Goal: Task Accomplishment & Management: Manage account settings

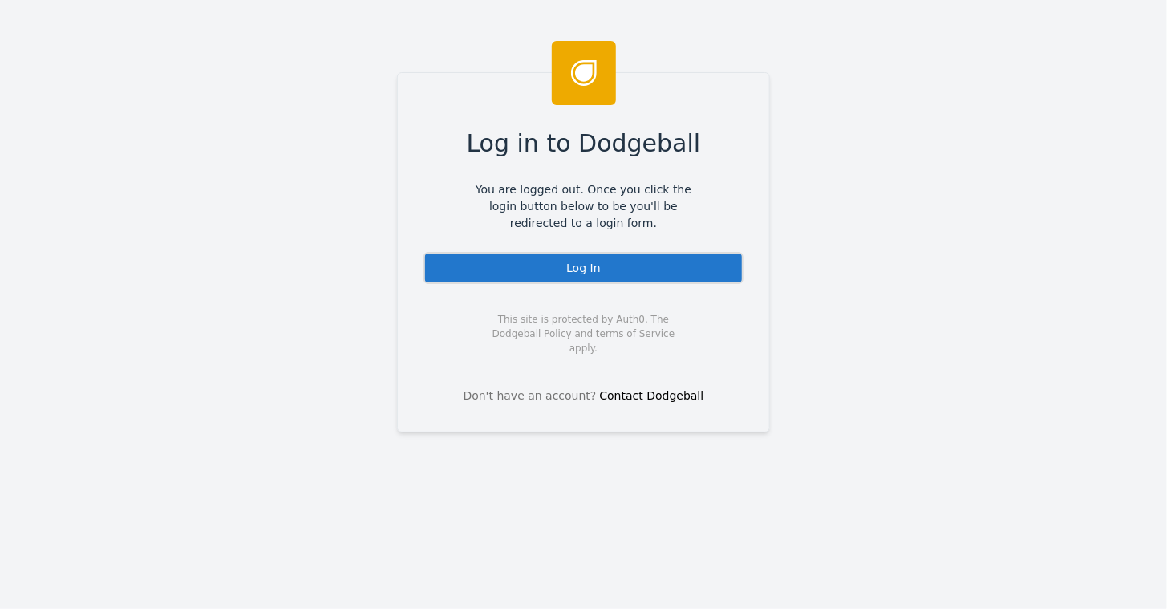
click at [591, 261] on div "Log In" at bounding box center [584, 268] width 320 height 32
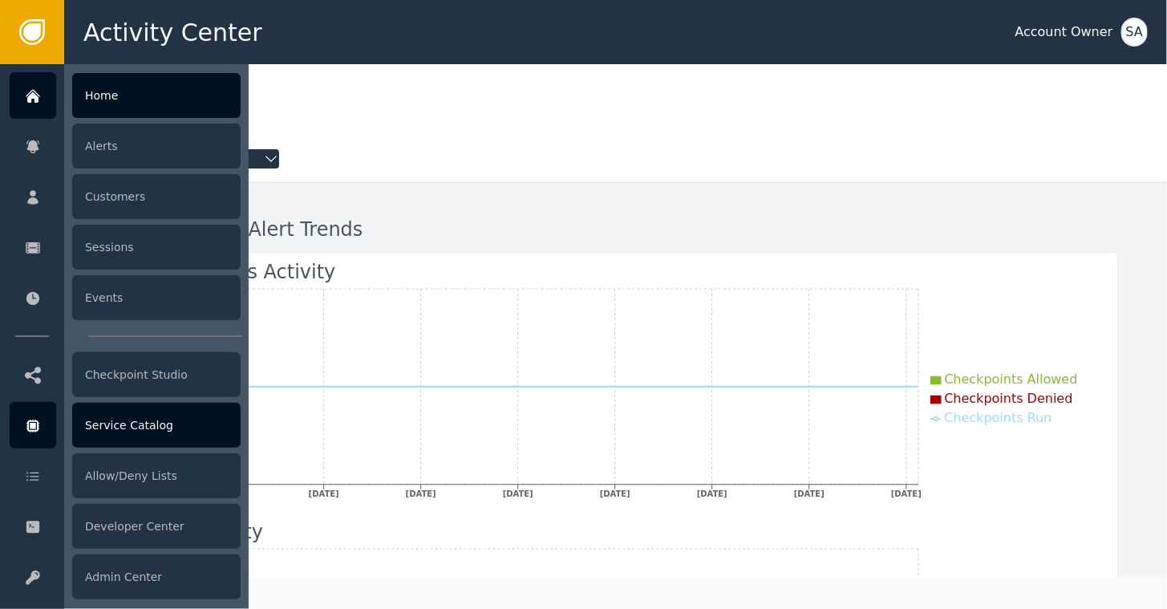
click at [141, 426] on div "Service Catalog" at bounding box center [156, 425] width 168 height 45
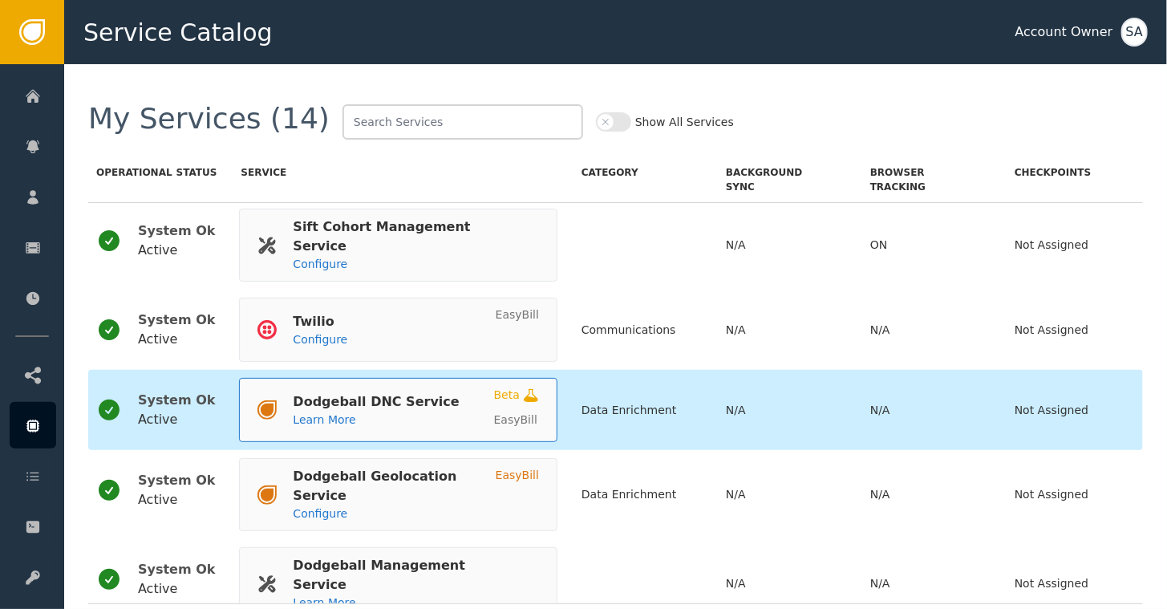
scroll to position [734, 0]
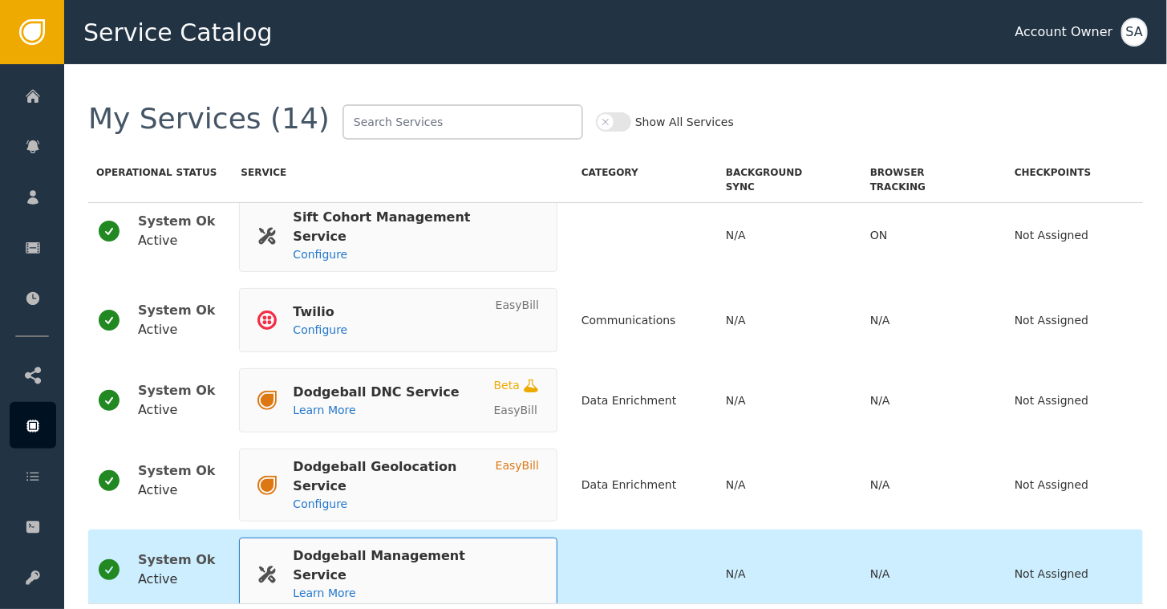
click at [341, 546] on div "Dodgeball Management Service" at bounding box center [408, 565] width 230 height 39
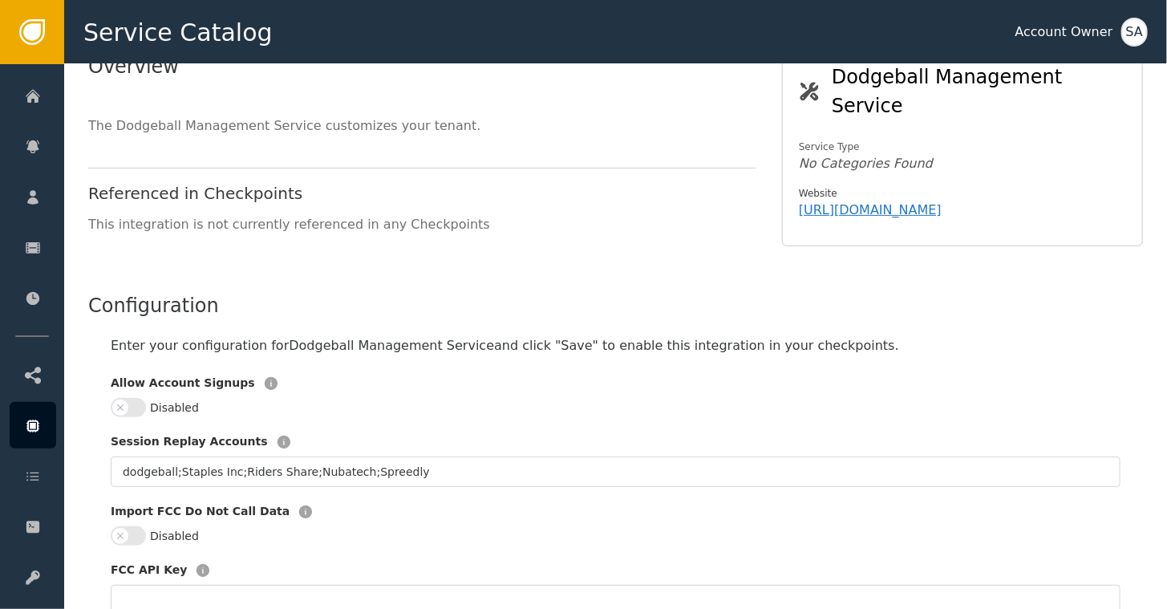
scroll to position [241, 0]
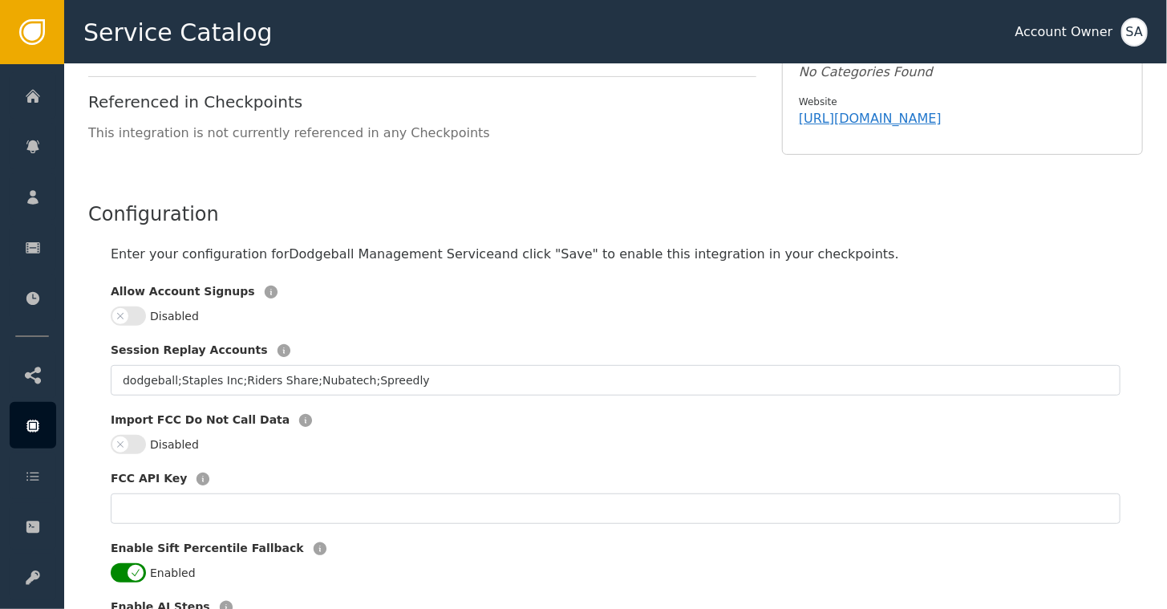
click at [135, 306] on button "Disabled" at bounding box center [128, 315] width 35 height 19
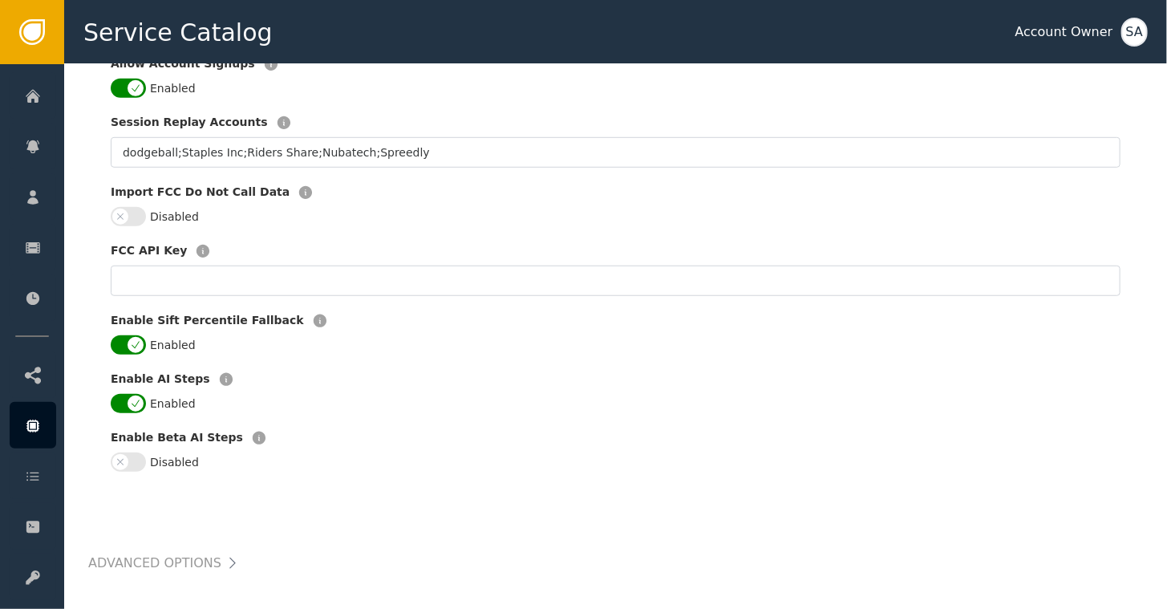
scroll to position [545, 0]
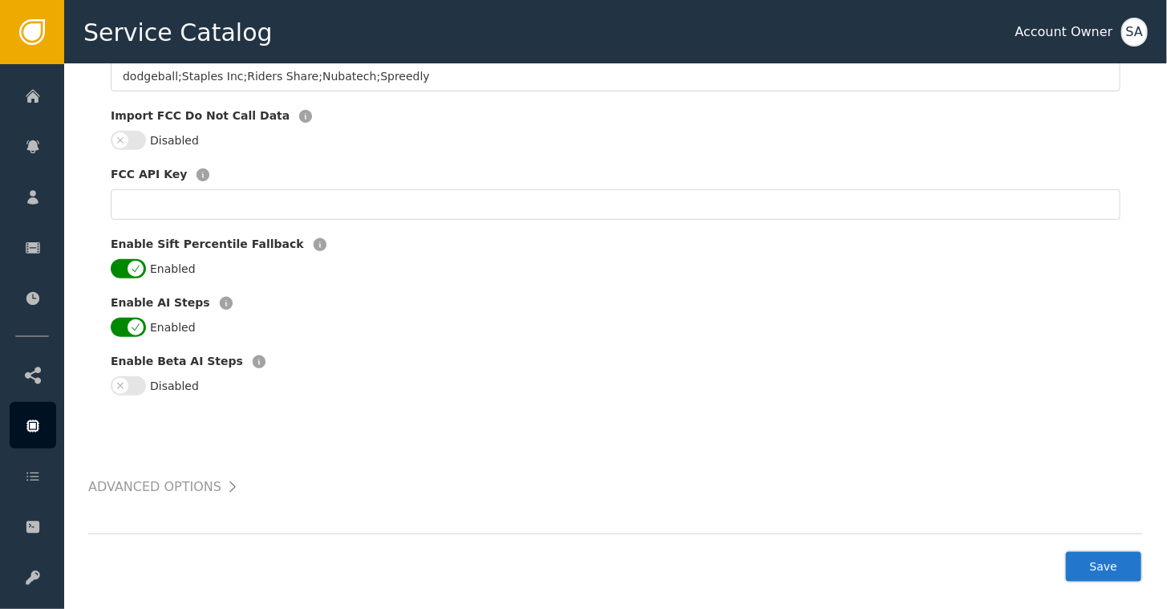
click at [1103, 550] on button "Save" at bounding box center [1104, 566] width 79 height 33
click at [1141, 35] on div "SA" at bounding box center [1135, 32] width 26 height 29
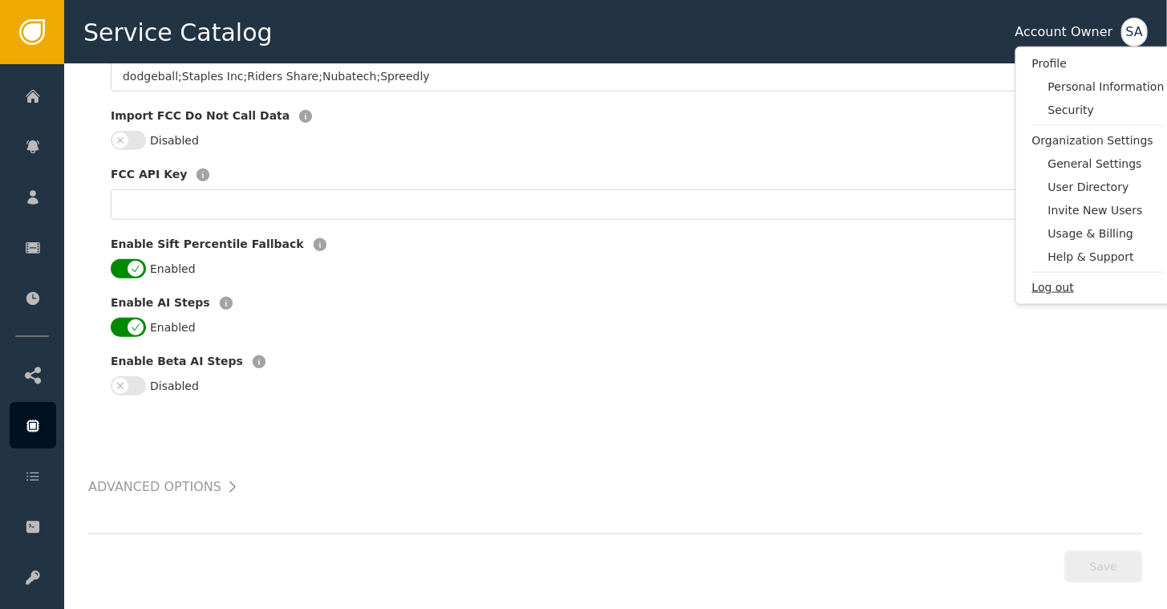
click at [1034, 279] on span "Log out" at bounding box center [1099, 287] width 132 height 17
